Goal: Use online tool/utility

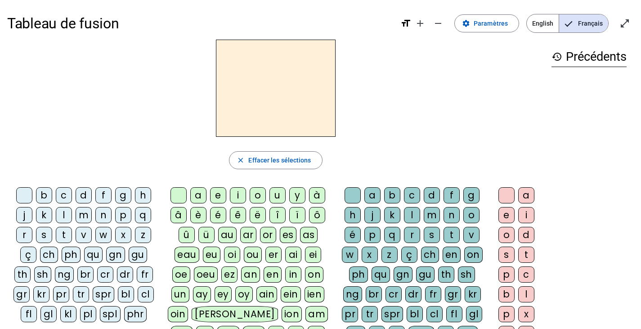
click at [43, 213] on div "k" at bounding box center [44, 215] width 16 height 16
click at [257, 162] on span "Effacer les sélections" at bounding box center [279, 160] width 62 height 11
click at [97, 274] on div "cr" at bounding box center [105, 274] width 16 height 16
click at [196, 217] on div "è" at bounding box center [198, 215] width 16 height 16
click at [472, 228] on div "v" at bounding box center [471, 235] width 16 height 16
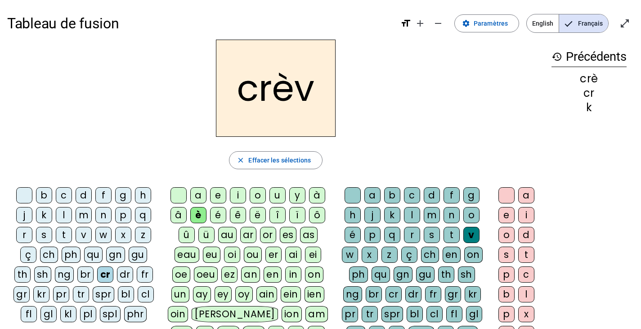
click at [503, 218] on div "e" at bounding box center [506, 215] width 16 height 16
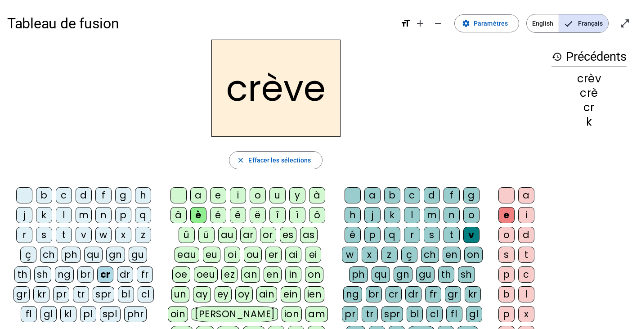
click at [30, 286] on div "gr" at bounding box center [21, 294] width 16 height 16
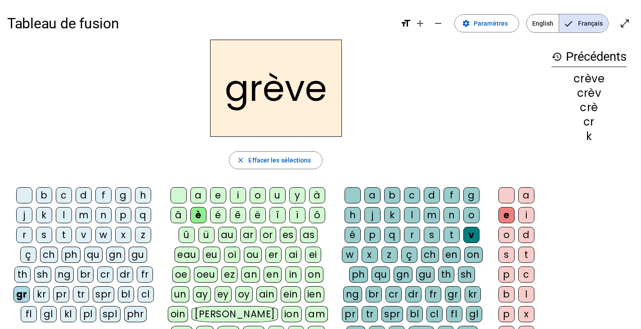
click at [199, 197] on div "a" at bounding box center [198, 195] width 16 height 16
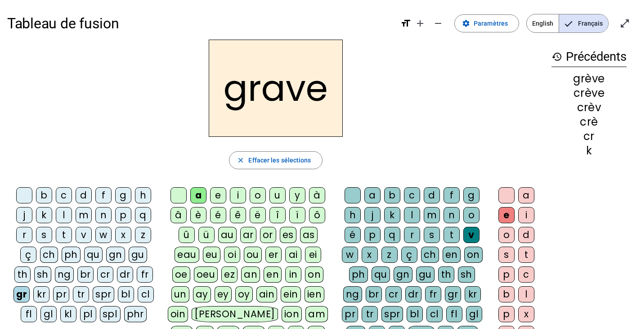
click at [30, 286] on div "gr" at bounding box center [21, 294] width 16 height 16
click at [125, 199] on div "g" at bounding box center [123, 195] width 16 height 16
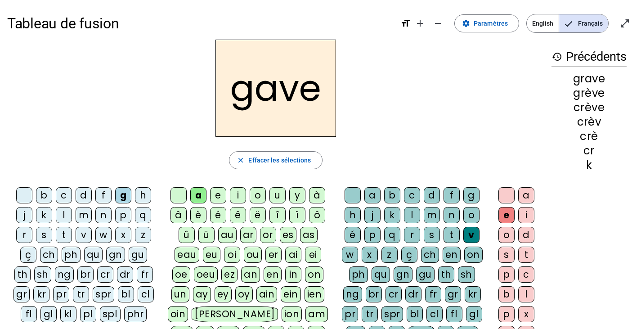
click at [66, 215] on div "l" at bounding box center [64, 215] width 16 height 16
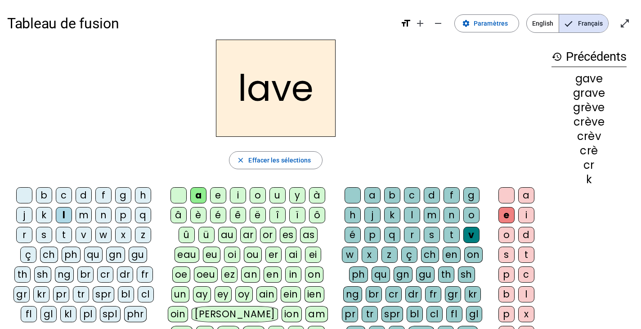
click at [219, 191] on div "e" at bounding box center [218, 195] width 16 height 16
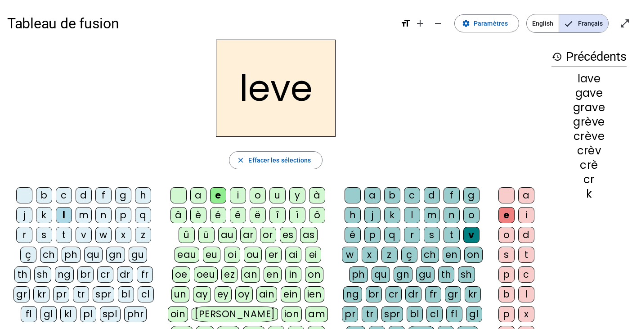
click at [199, 214] on div "è" at bounding box center [198, 215] width 16 height 16
click at [198, 215] on div "è" at bounding box center [198, 215] width 16 height 16
click at [432, 232] on div "s" at bounding box center [431, 235] width 16 height 16
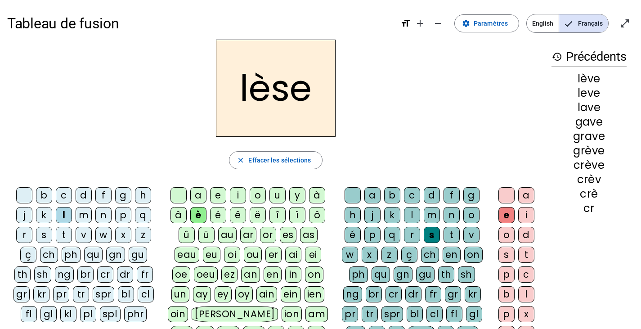
click at [123, 213] on div "p" at bounding box center [123, 215] width 16 height 16
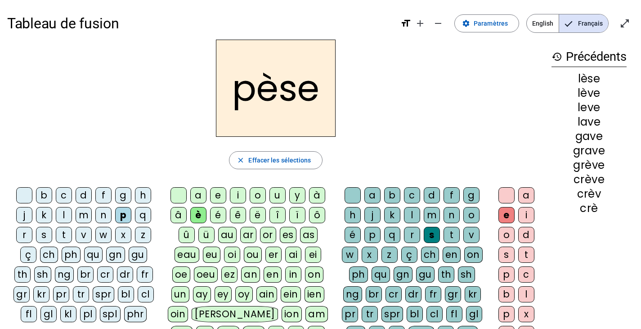
click at [410, 212] on div "l" at bounding box center [412, 215] width 16 height 16
